Goal: Task Accomplishment & Management: Use online tool/utility

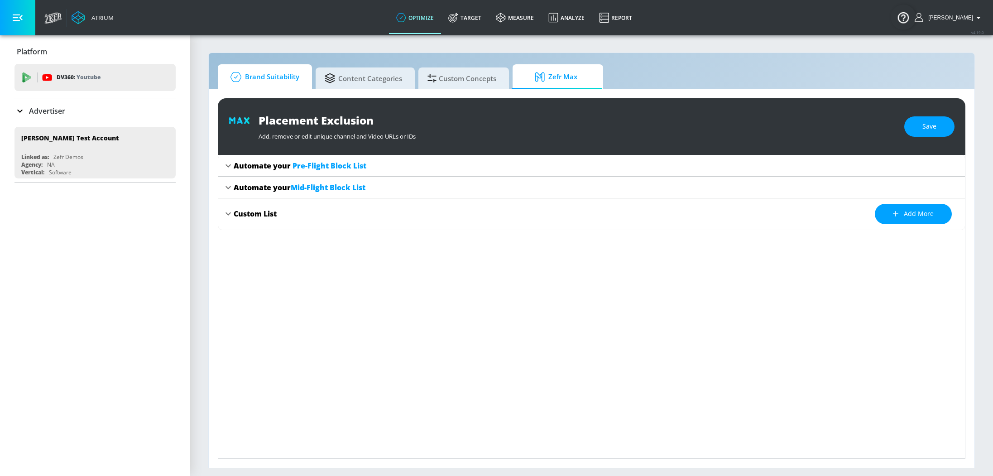
click at [275, 76] on span "Brand Suitability" at bounding box center [263, 77] width 72 height 22
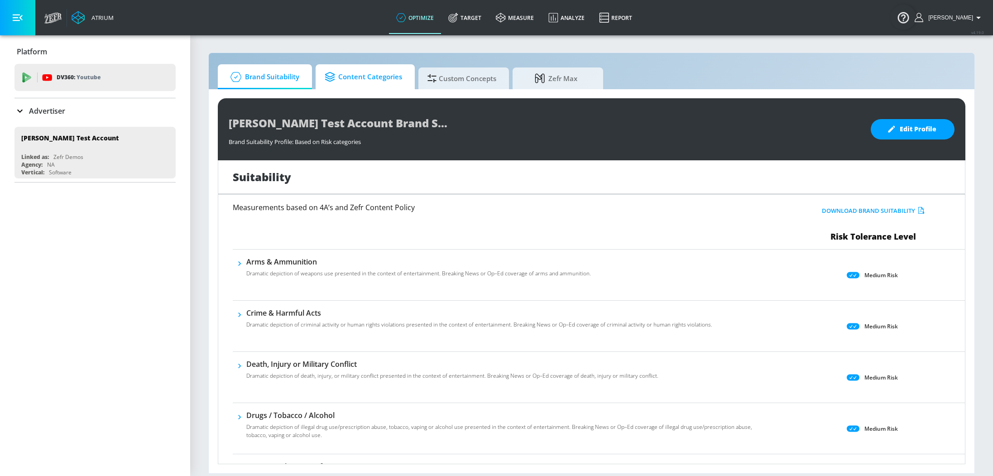
click at [365, 82] on span "Content Categories" at bounding box center [363, 77] width 77 height 22
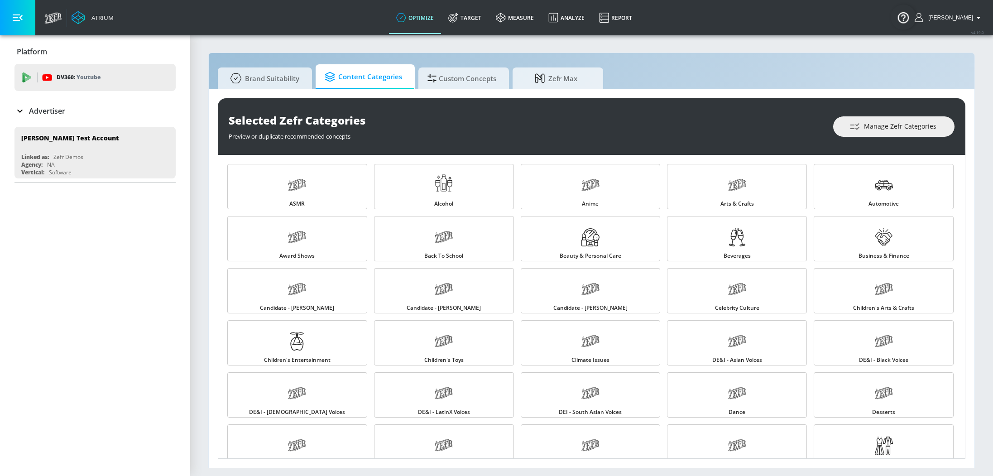
click at [30, 106] on p "Advertiser" at bounding box center [47, 111] width 36 height 10
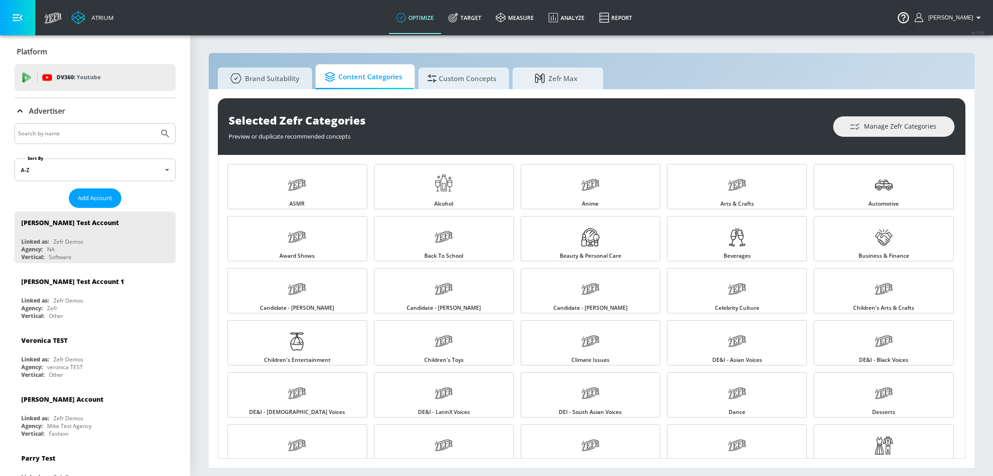
click at [62, 136] on input "Search by name" at bounding box center [86, 134] width 137 height 12
type input "wbth"
click at [155, 124] on button "Submit Search" at bounding box center [165, 134] width 20 height 20
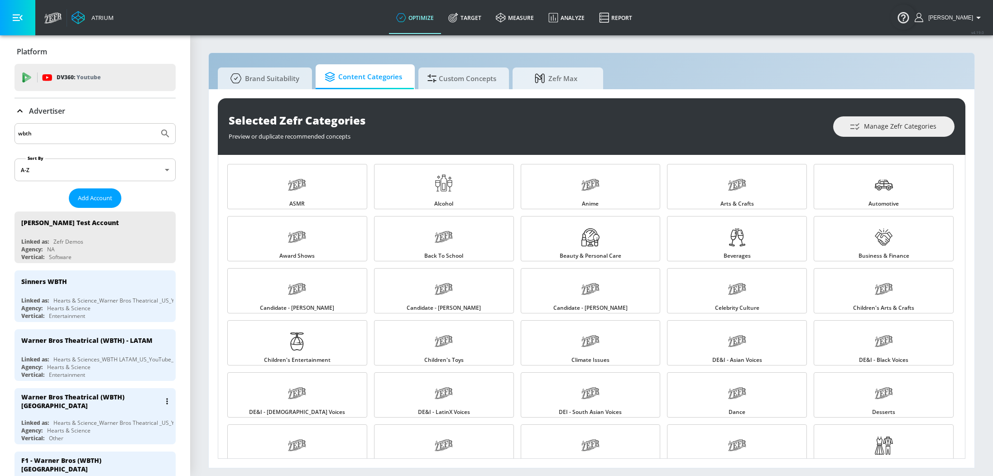
click at [83, 431] on div "Hearts & Science" at bounding box center [68, 431] width 43 height 8
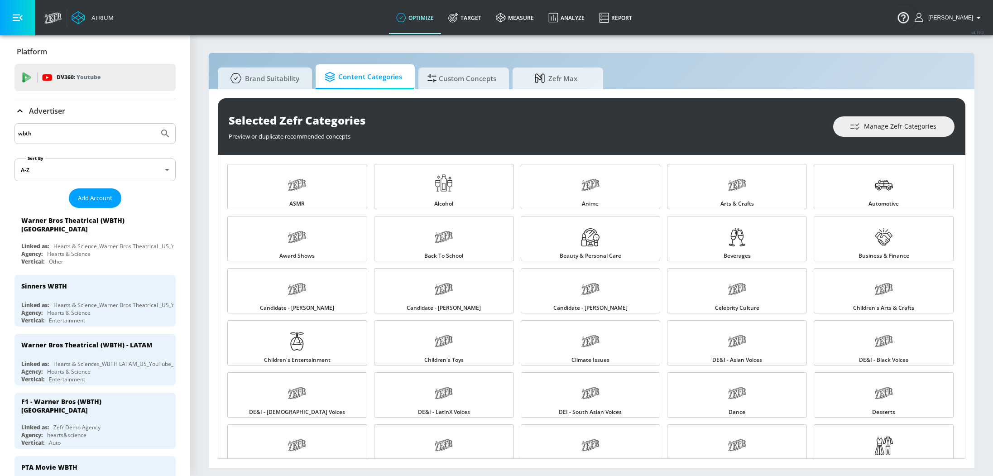
click at [21, 111] on icon at bounding box center [19, 110] width 5 height 3
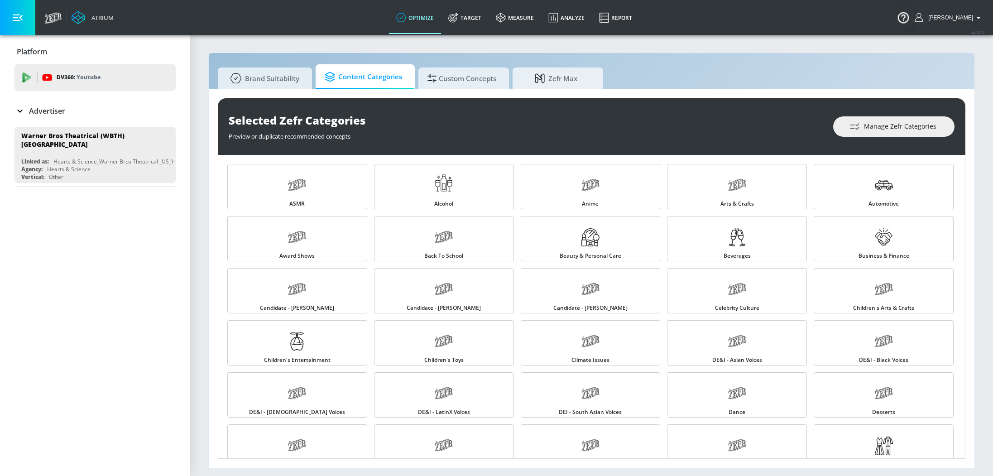
click at [475, 24] on link "Target" at bounding box center [465, 17] width 48 height 33
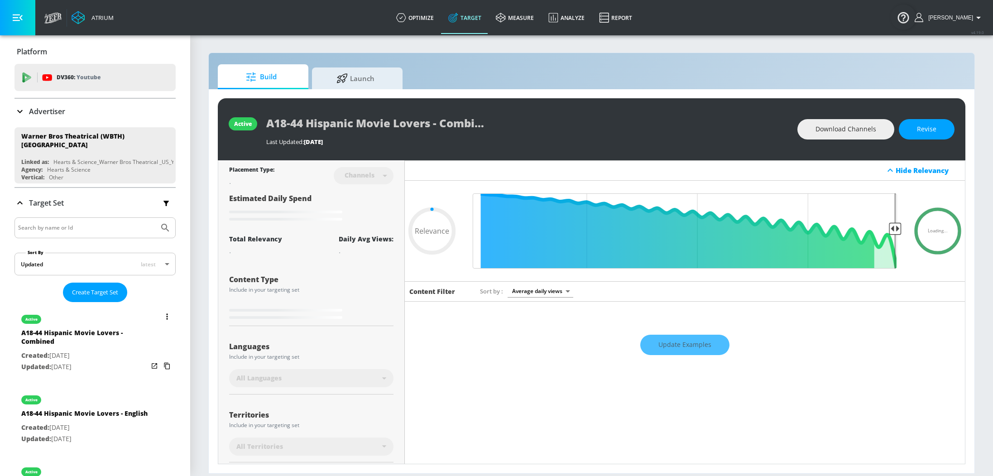
click at [81, 338] on div "A18-44 Hispanic Movie Lovers - Combined" at bounding box center [84, 339] width 127 height 22
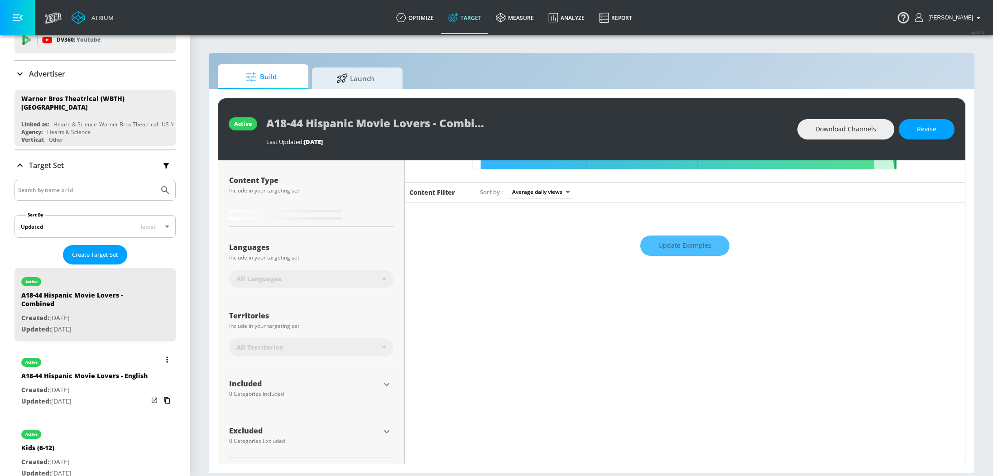
scroll to position [116, 0]
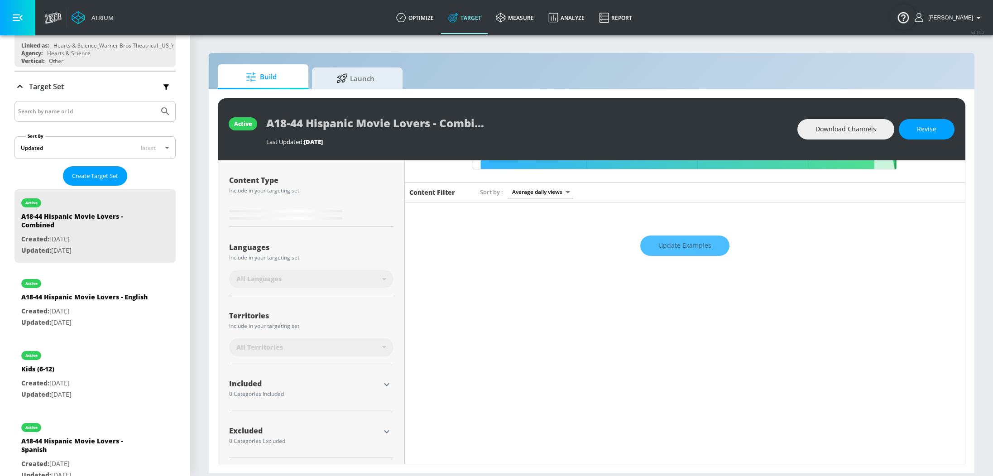
type input "0.6"
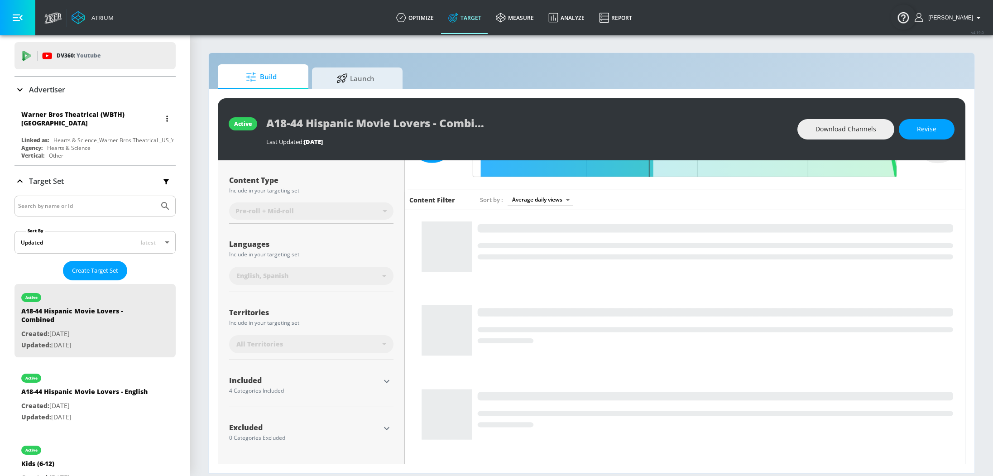
scroll to position [0, 0]
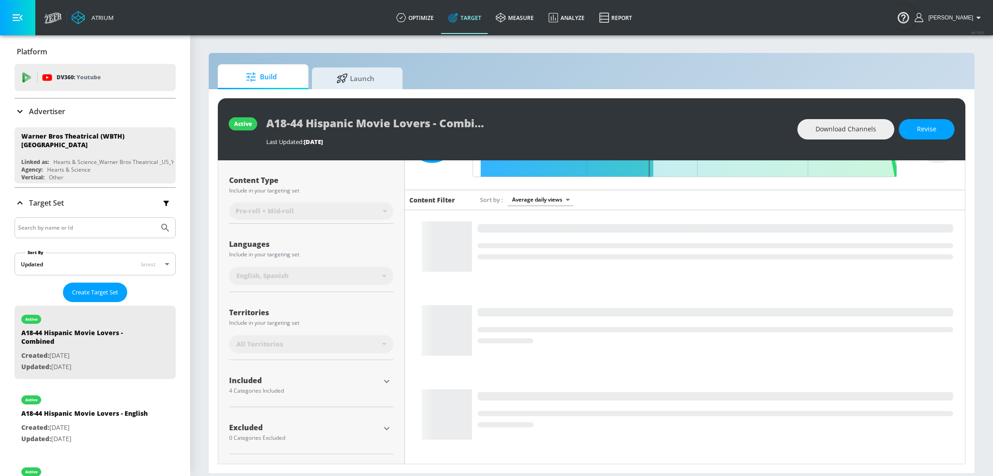
click at [41, 110] on p "Advertiser" at bounding box center [47, 111] width 36 height 10
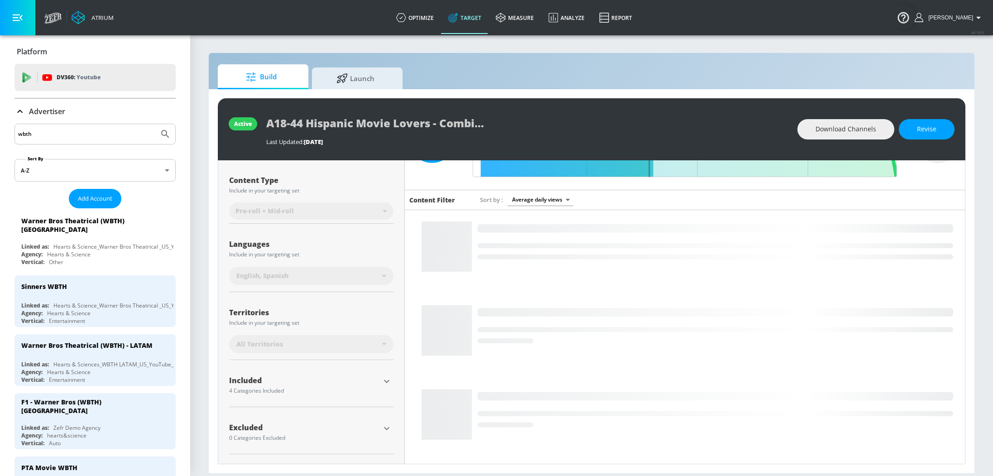
click at [58, 133] on input "wbth" at bounding box center [86, 134] width 137 height 12
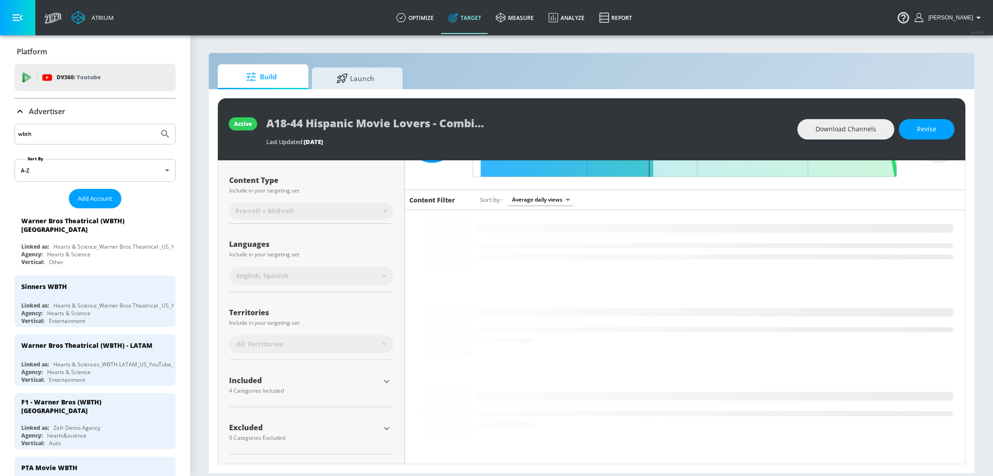
click at [58, 133] on input "wbth" at bounding box center [86, 134] width 137 height 12
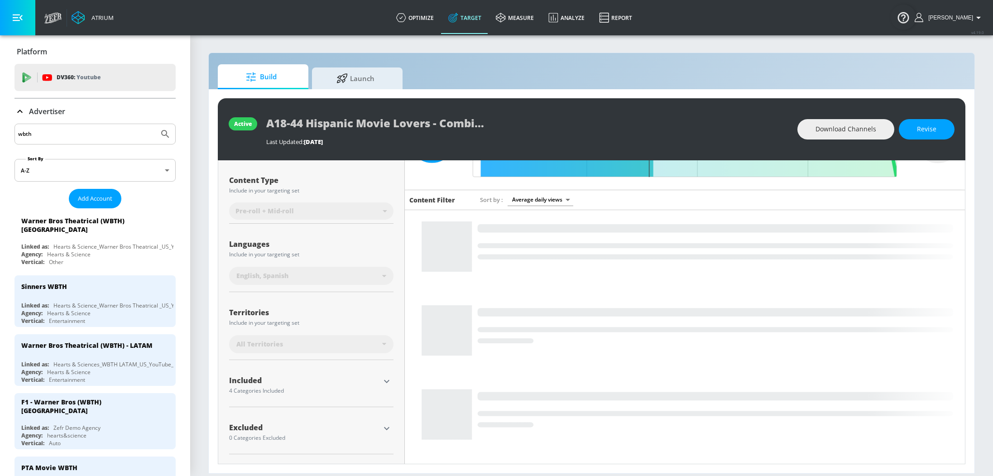
click at [58, 133] on input "wbth" at bounding box center [86, 134] width 137 height 12
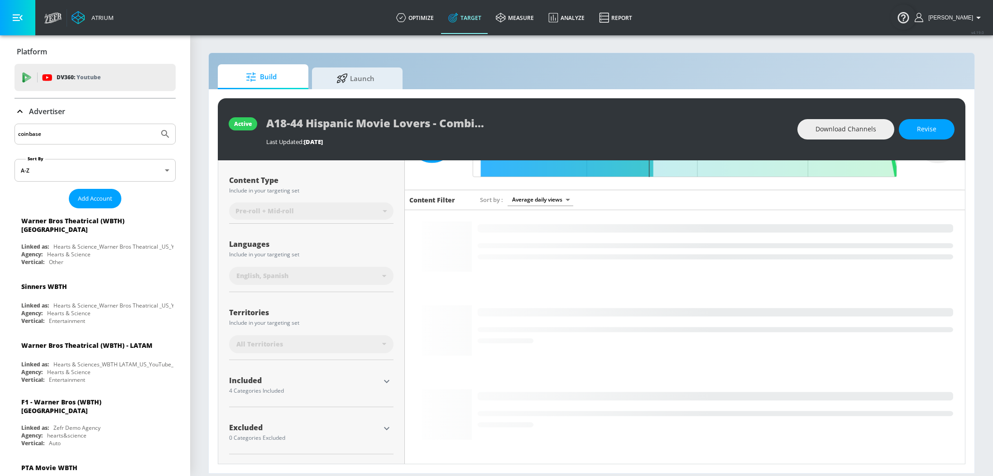
click at [155, 124] on button "Submit Search" at bounding box center [165, 134] width 20 height 20
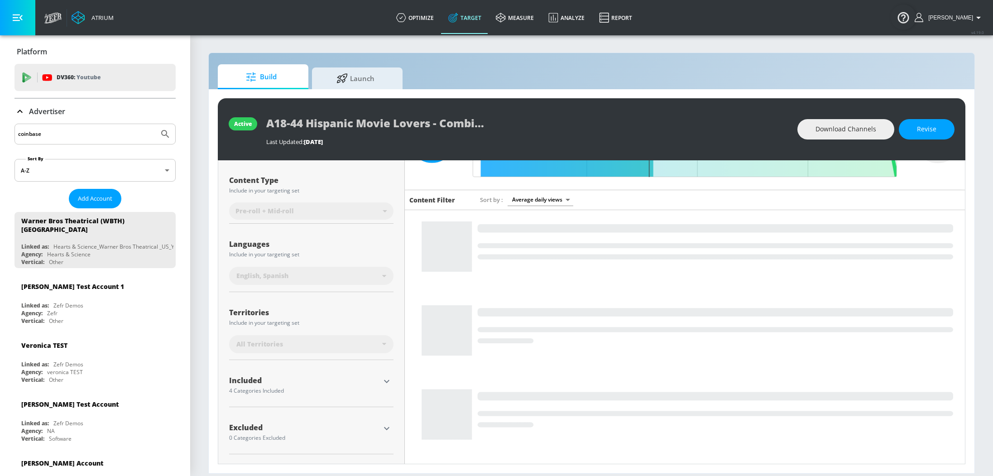
click at [72, 130] on input "coinbase" at bounding box center [86, 134] width 137 height 12
type input "coin"
click at [155, 124] on button "Submit Search" at bounding box center [165, 134] width 20 height 20
